Goal: Find specific page/section: Find specific page/section

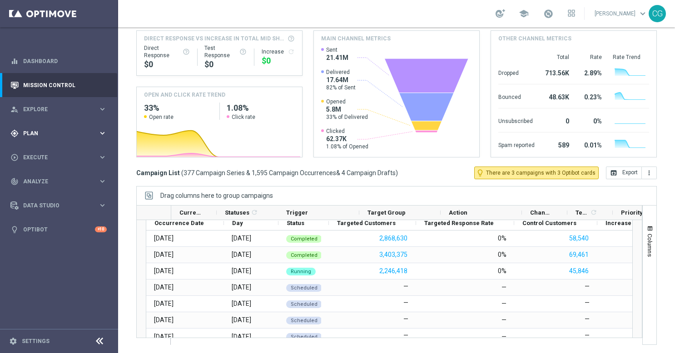
click at [33, 129] on div "gps_fixed Plan" at bounding box center [54, 133] width 88 height 8
click at [41, 178] on span "Templates" at bounding box center [56, 179] width 65 height 5
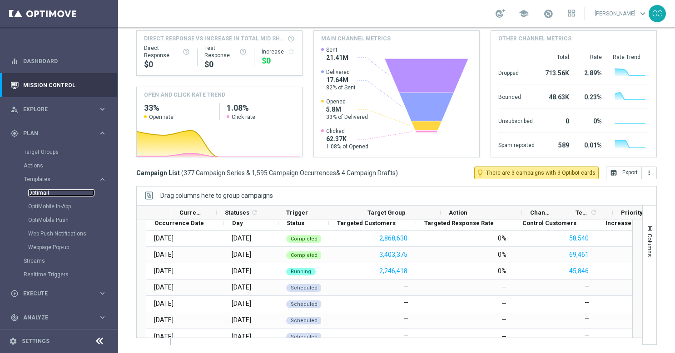
click at [42, 194] on link "Optimail" at bounding box center [61, 192] width 66 height 7
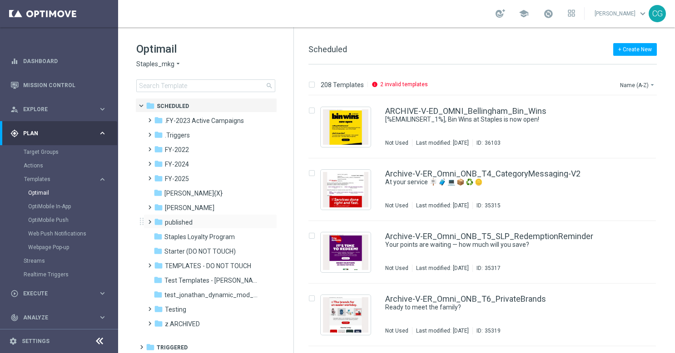
click at [147, 220] on span at bounding box center [148, 218] width 4 height 4
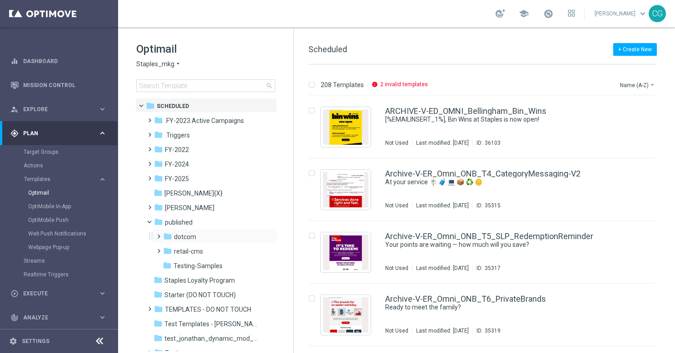
click at [156, 234] on span at bounding box center [157, 233] width 4 height 4
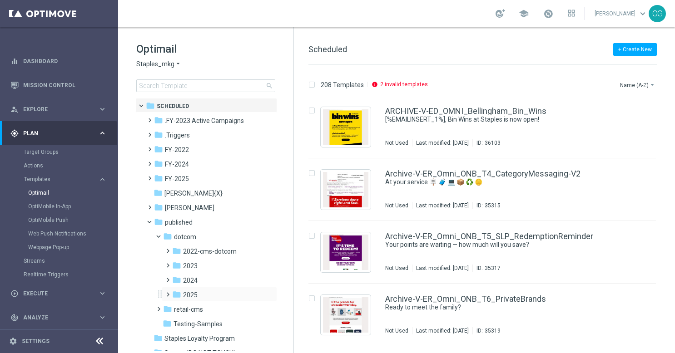
click at [165, 293] on span at bounding box center [166, 291] width 4 height 4
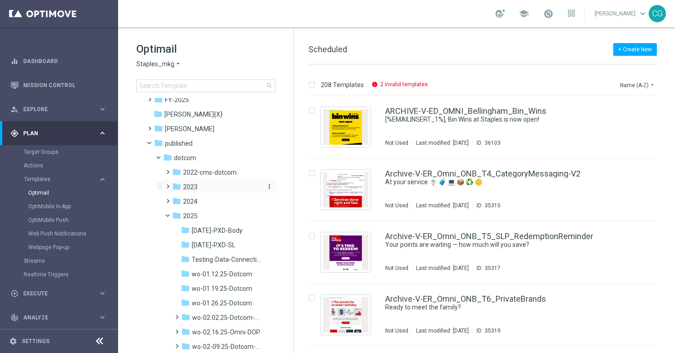
scroll to position [79, 0]
